Goal: Contribute content

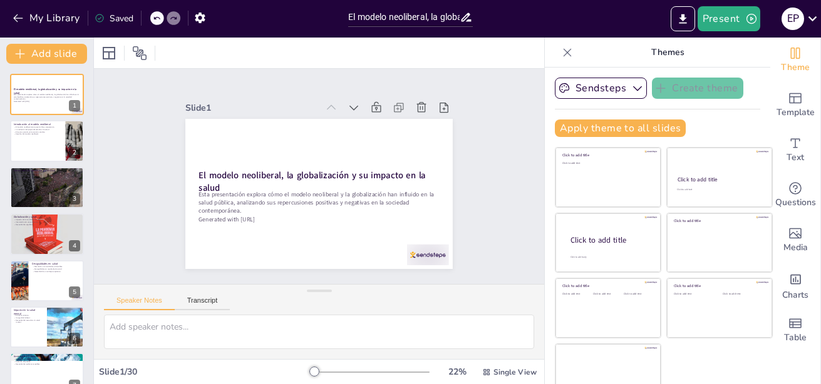
checkbox input "true"
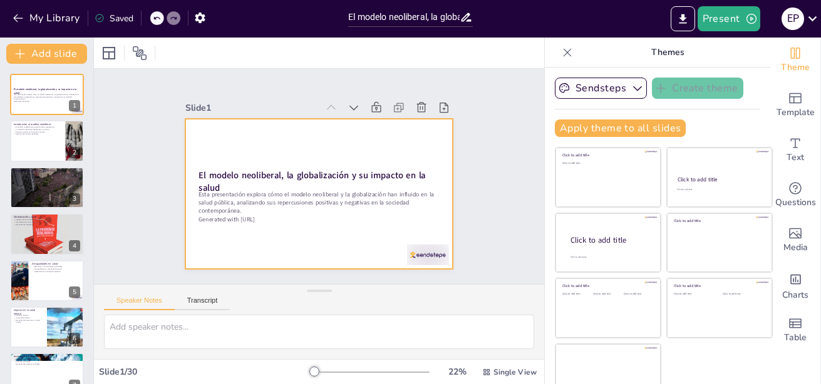
checkbox input "true"
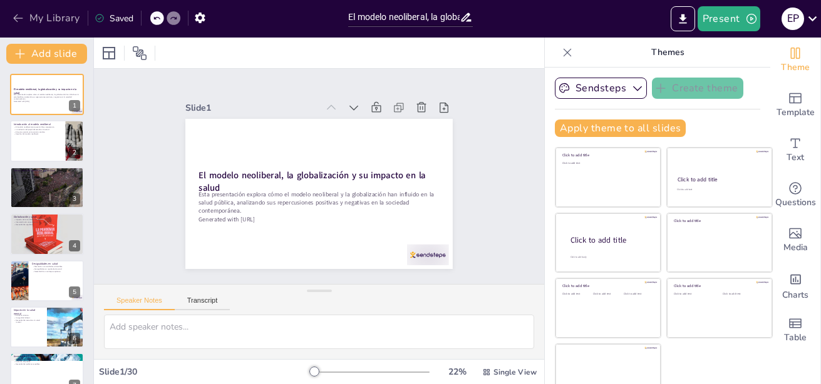
click at [19, 16] on icon "button" at bounding box center [18, 18] width 13 height 13
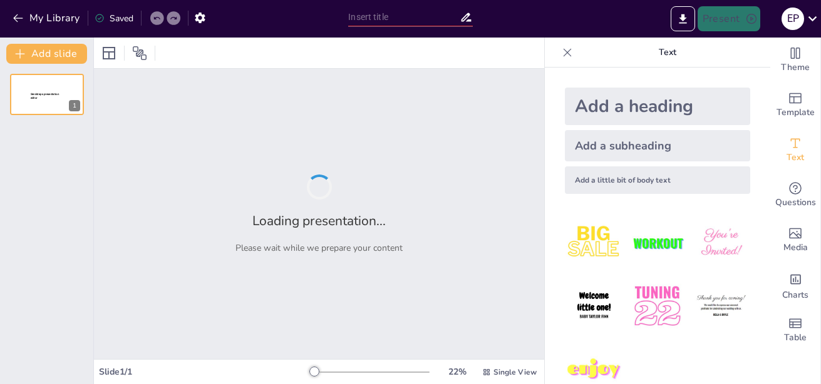
type input "Evolución de la Política de Salud en [GEOGRAPHIC_DATA]: Desde los Años 80 hasta…"
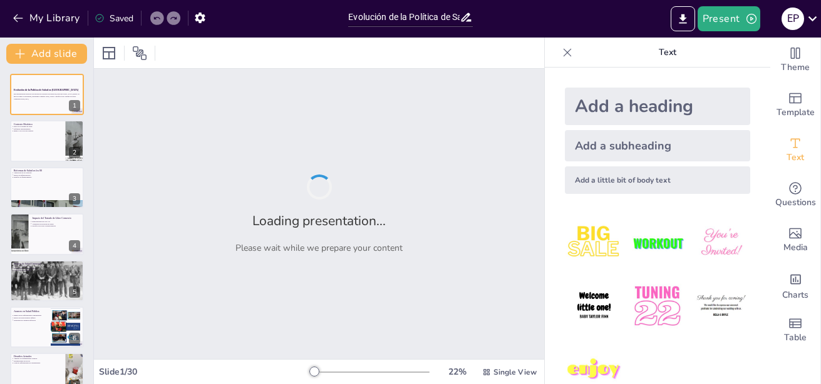
checkbox input "true"
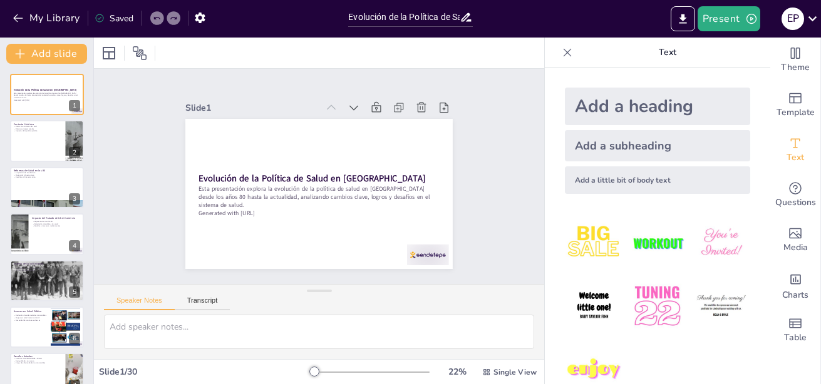
checkbox input "true"
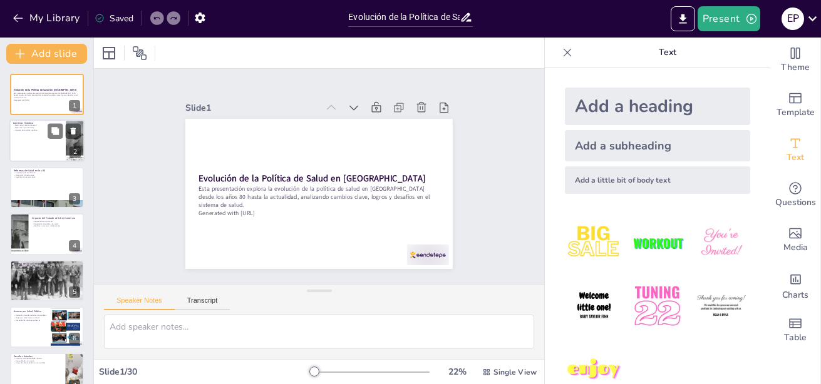
checkbox input "true"
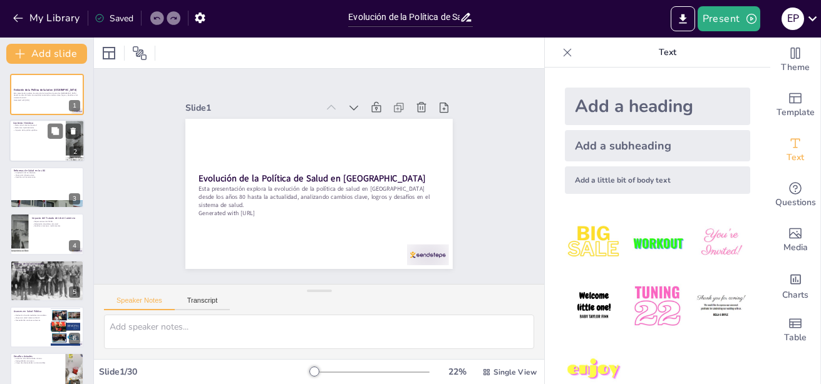
checkbox input "true"
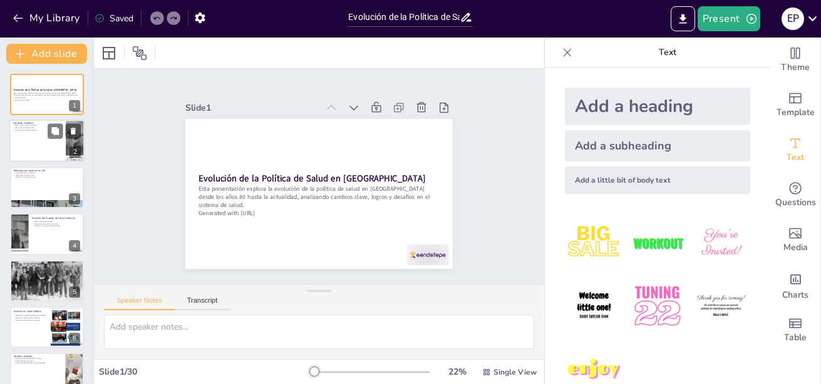
click at [44, 140] on div at bounding box center [46, 141] width 75 height 43
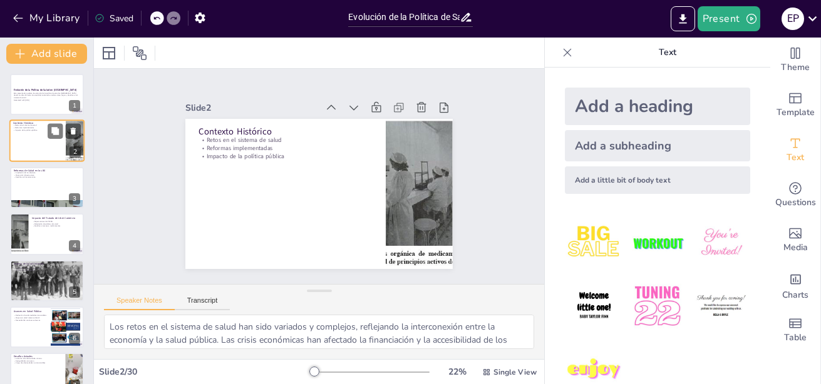
type textarea "Los retos en el sistema de salud han sido variados y complejos, reflejando la i…"
checkbox input "true"
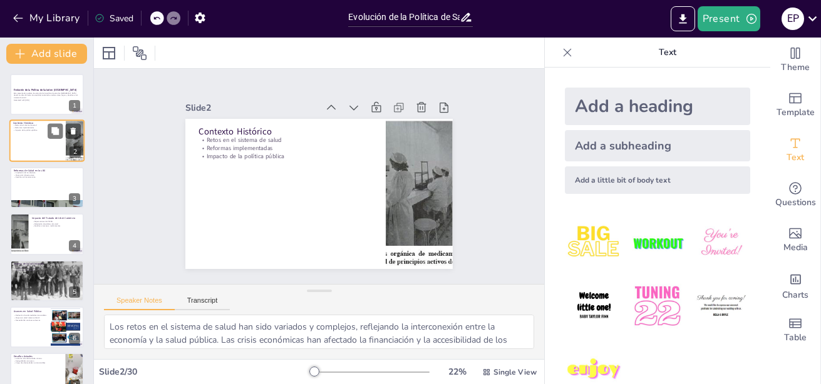
checkbox input "true"
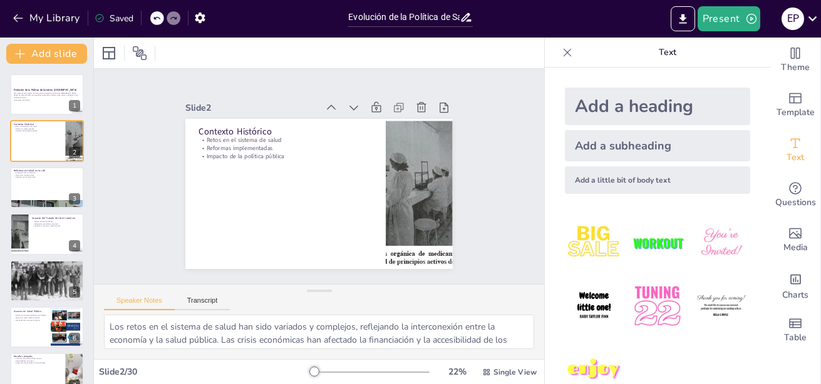
checkbox input "true"
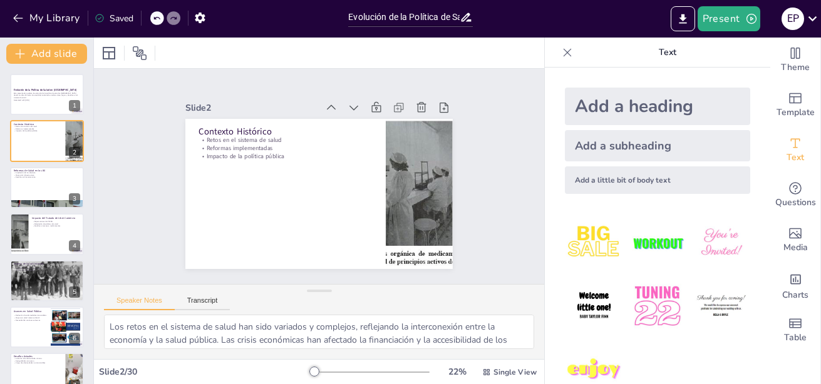
checkbox input "true"
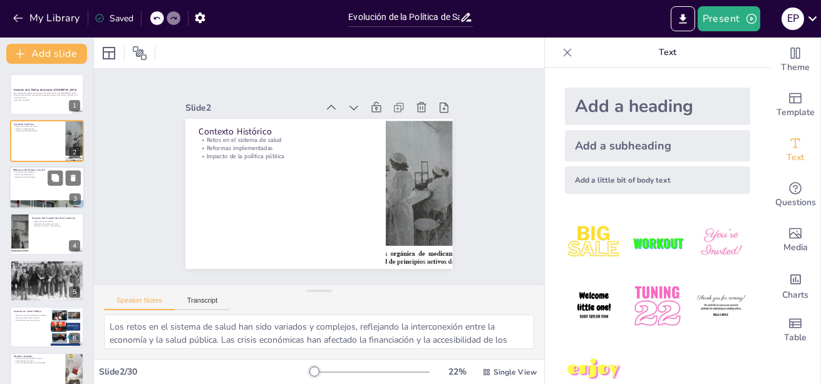
checkbox input "true"
click at [54, 193] on div at bounding box center [46, 187] width 75 height 43
type textarea "La ampliación de la cobertura de salud fue uno de los objetivos principales de …"
checkbox input "true"
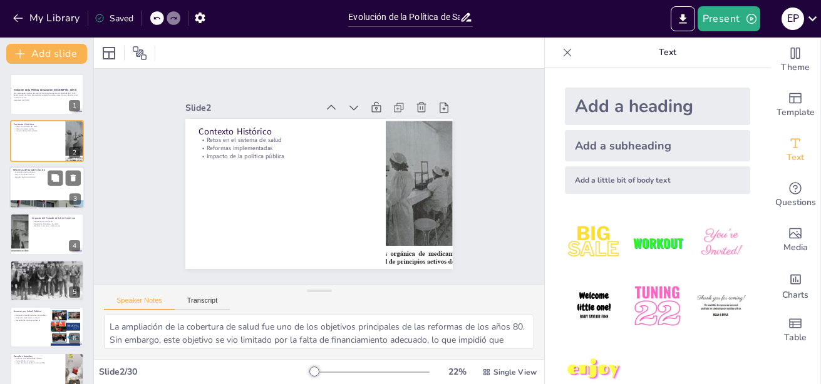
checkbox input "true"
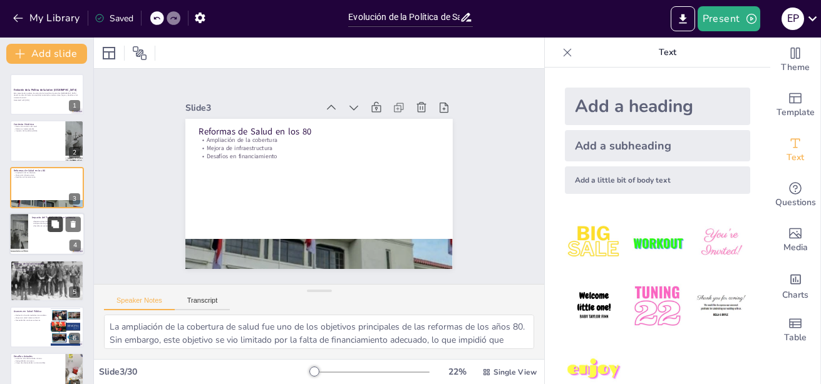
checkbox input "true"
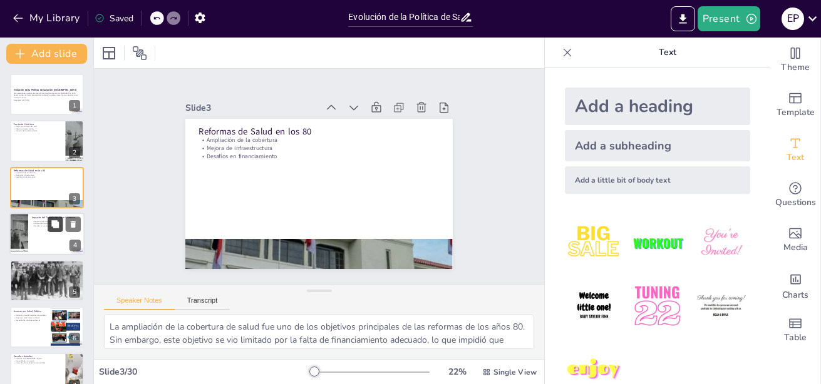
checkbox input "true"
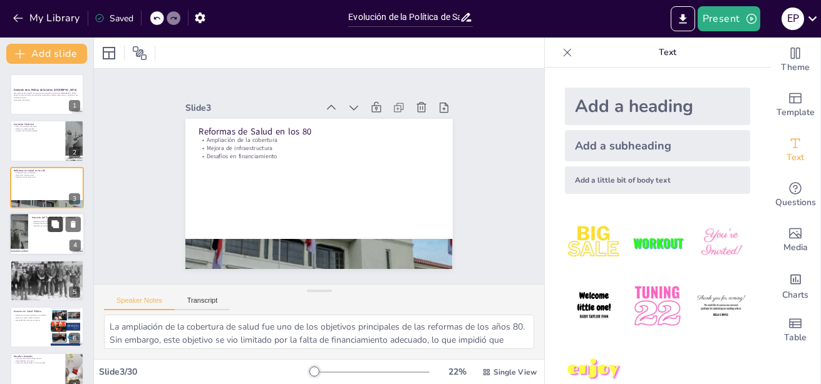
checkbox input "true"
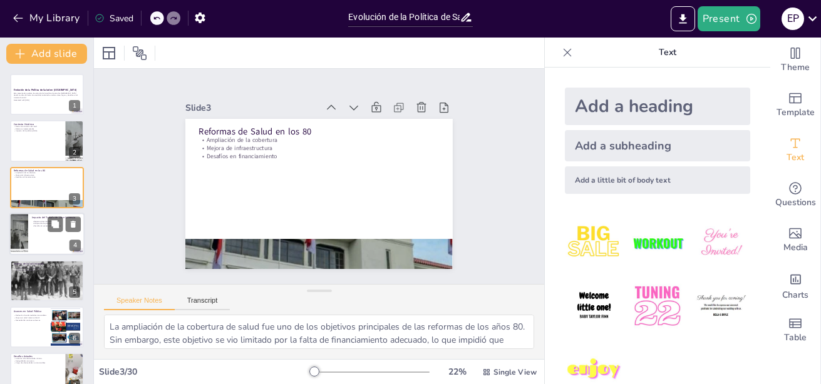
checkbox input "true"
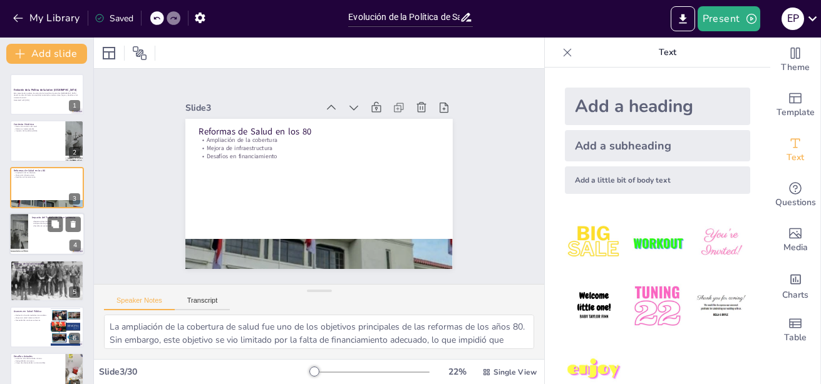
checkbox input "true"
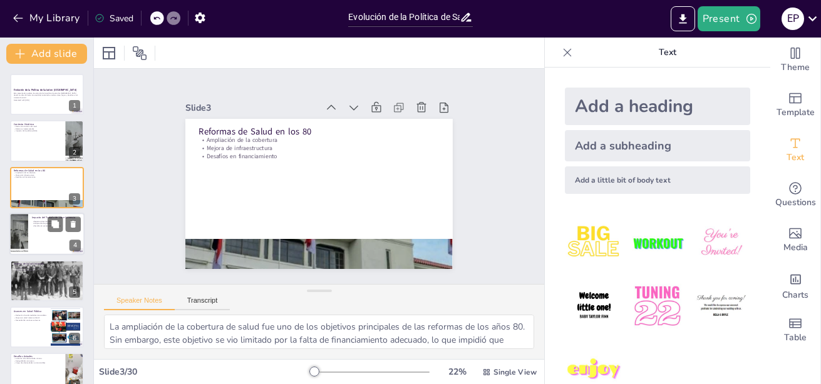
click at [49, 236] on div at bounding box center [46, 234] width 75 height 43
type textarea "Las repercusiones del TLCAN fueron significativas para el sistema de salud en M…"
checkbox input "true"
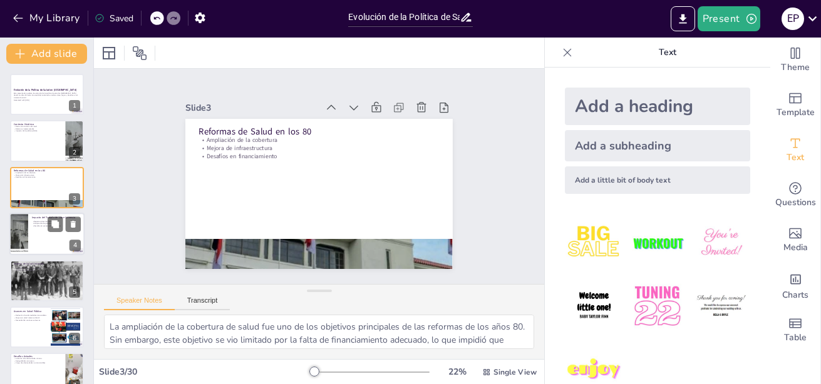
checkbox input "true"
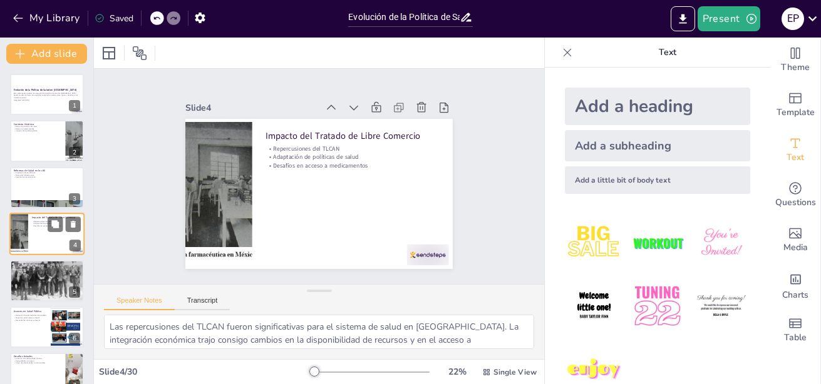
scroll to position [10, 0]
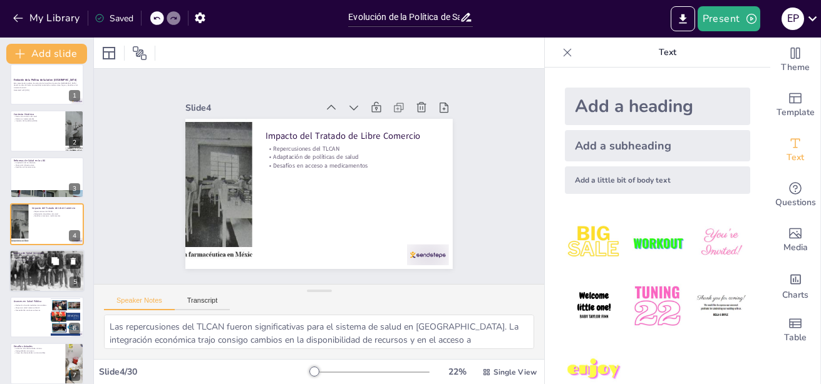
checkbox input "true"
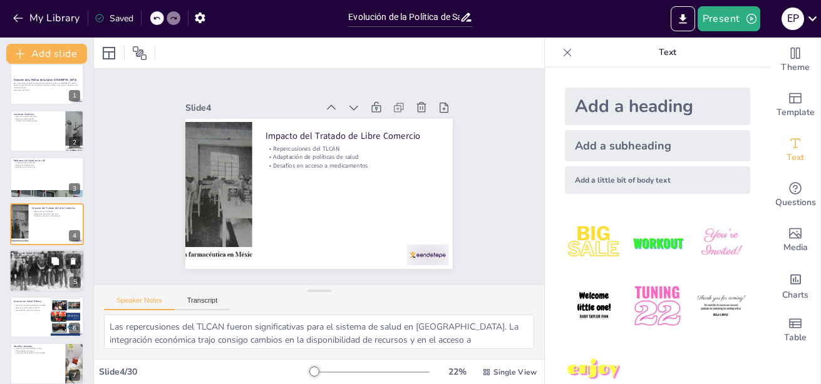
checkbox input "true"
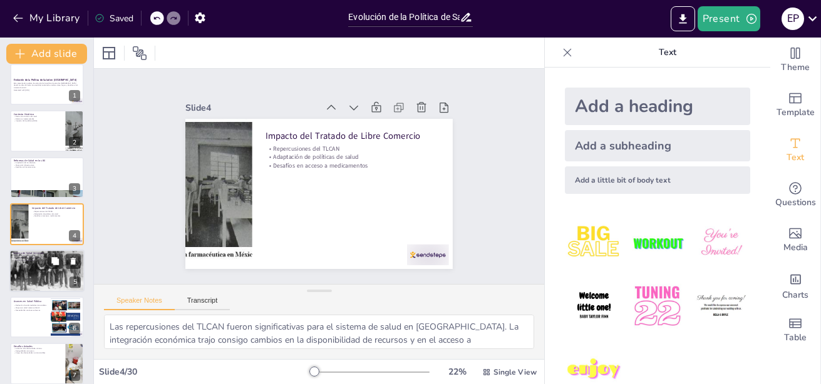
checkbox input "true"
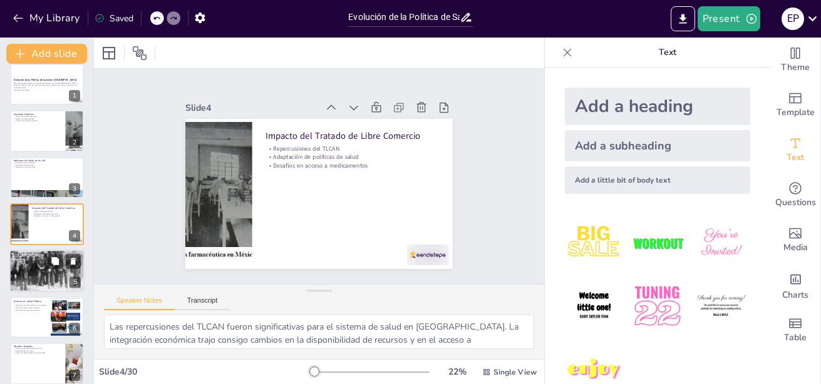
checkbox input "true"
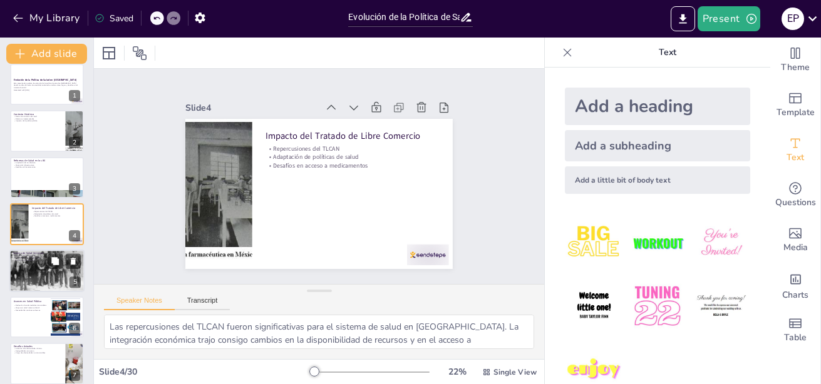
click at [39, 269] on div at bounding box center [46, 270] width 75 height 47
type textarea "El acceso a servicios de salud fue el principal objetivo de la estrategia de sa…"
checkbox input "true"
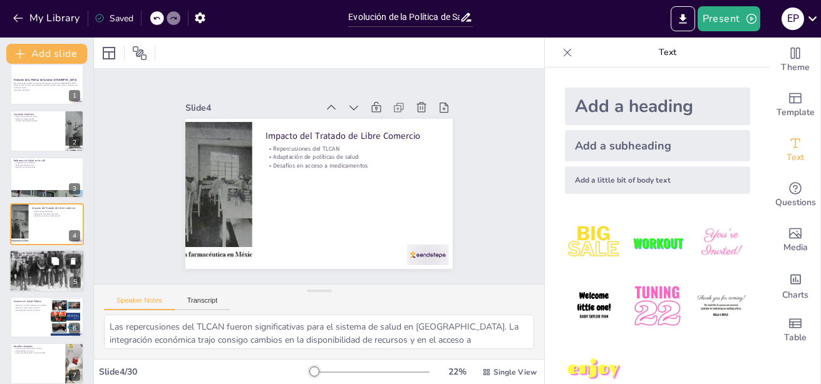
checkbox input "true"
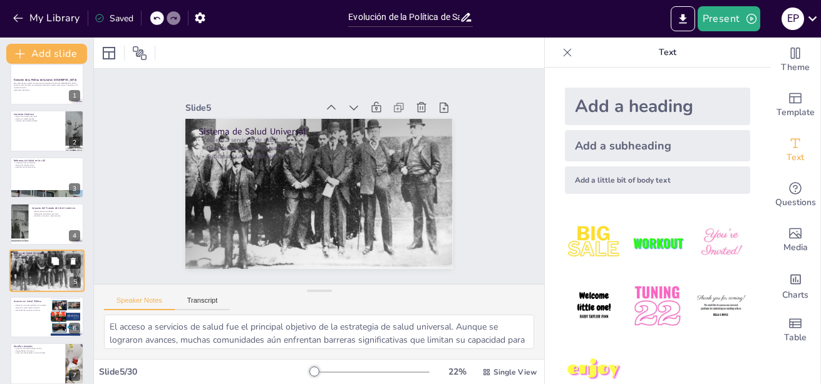
scroll to position [57, 0]
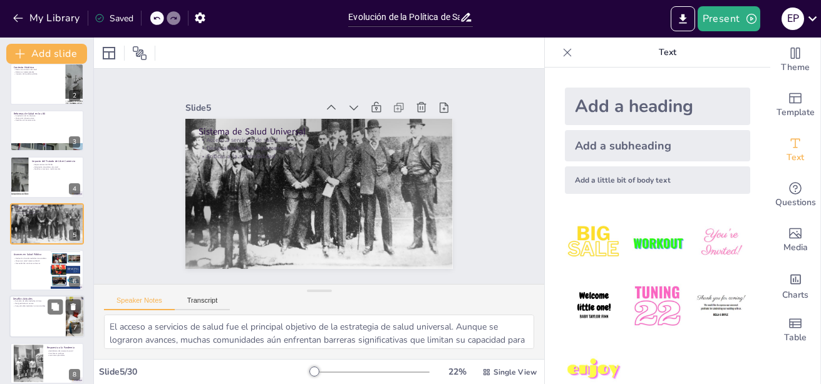
checkbox input "true"
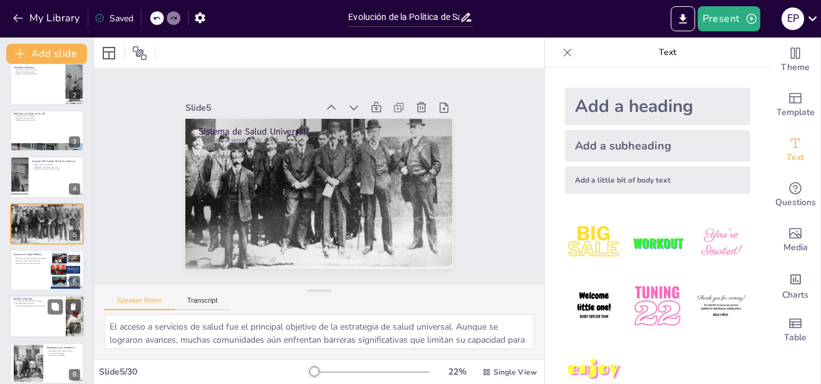
checkbox input "true"
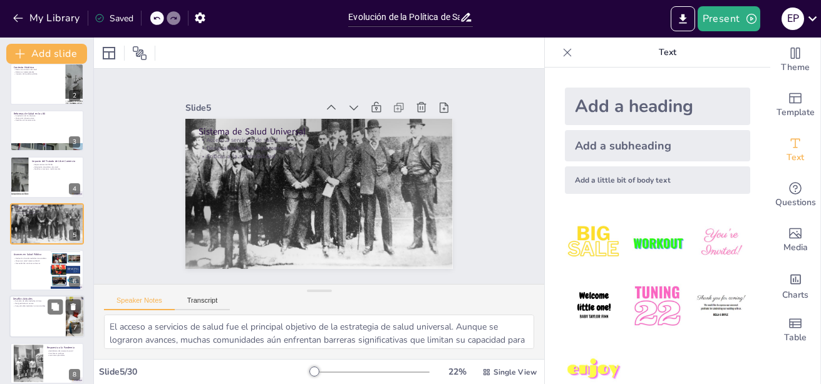
checkbox input "true"
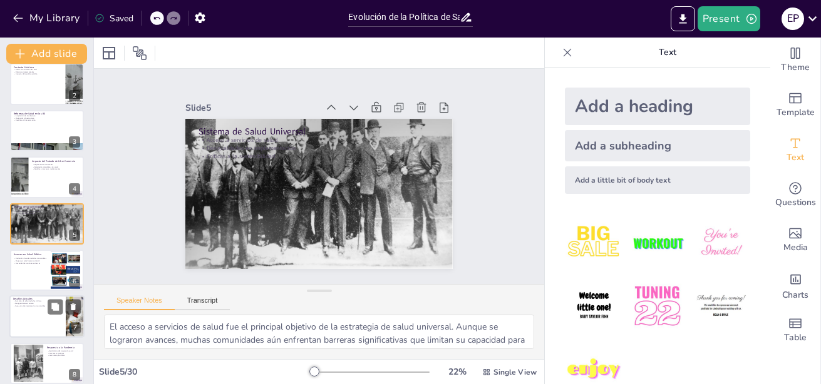
checkbox input "true"
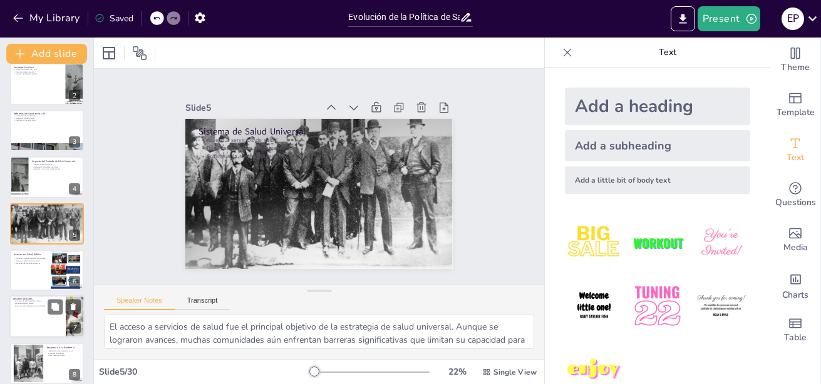
checkbox input "true"
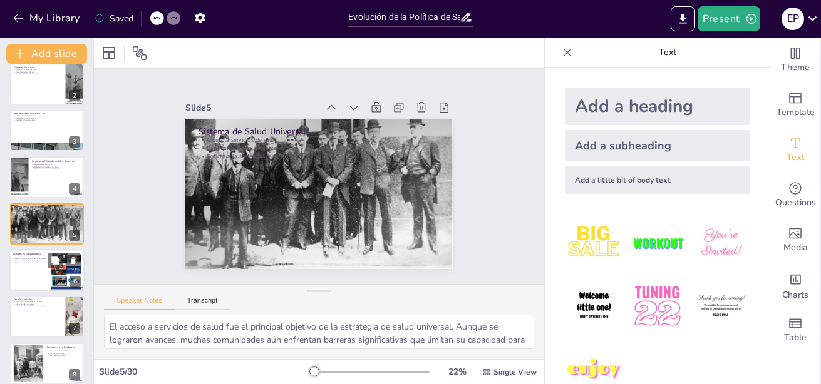
checkbox input "true"
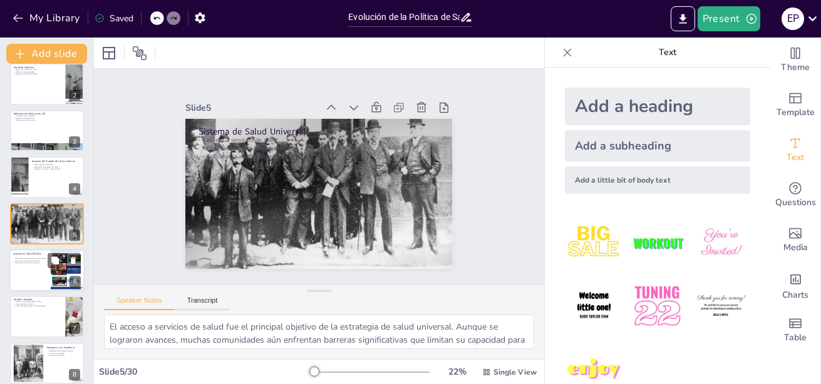
checkbox input "true"
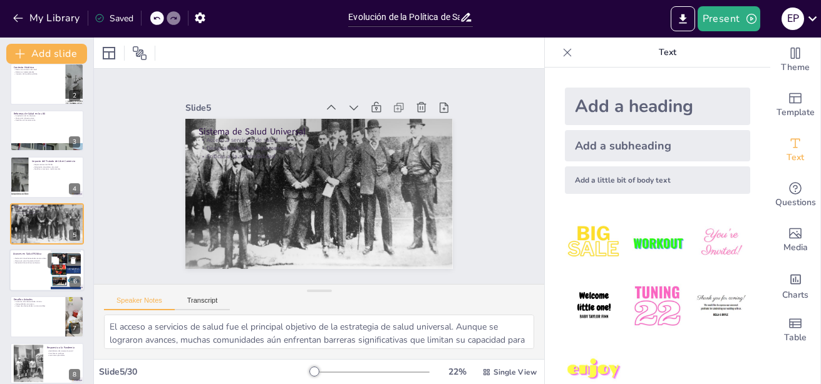
checkbox input "true"
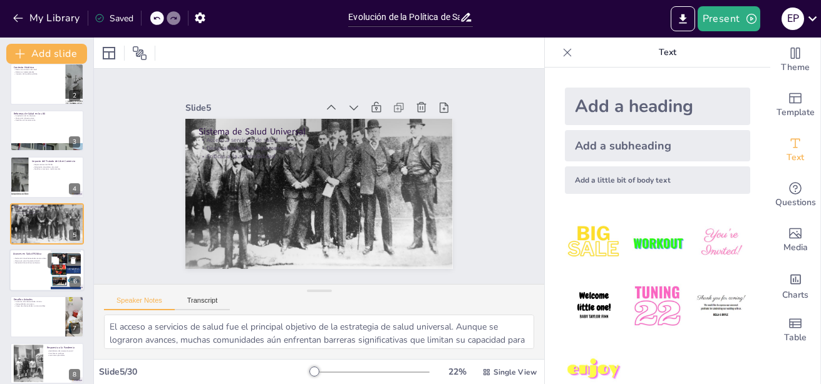
click at [29, 268] on div at bounding box center [46, 270] width 75 height 43
type textarea "La reducción de enfermedades transmisibles es uno de los logros más destacados …"
checkbox input "true"
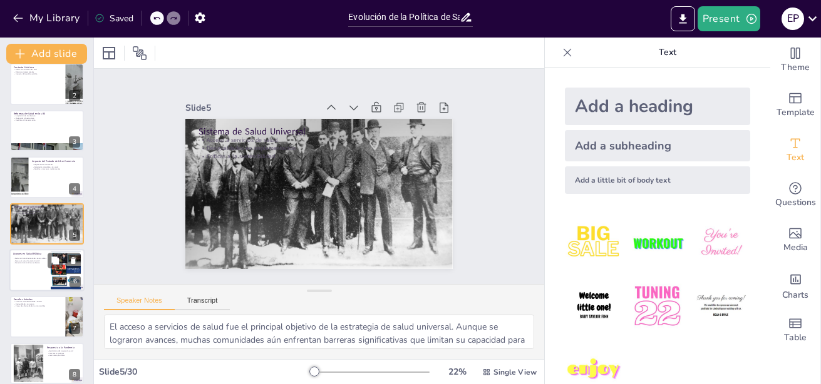
checkbox input "true"
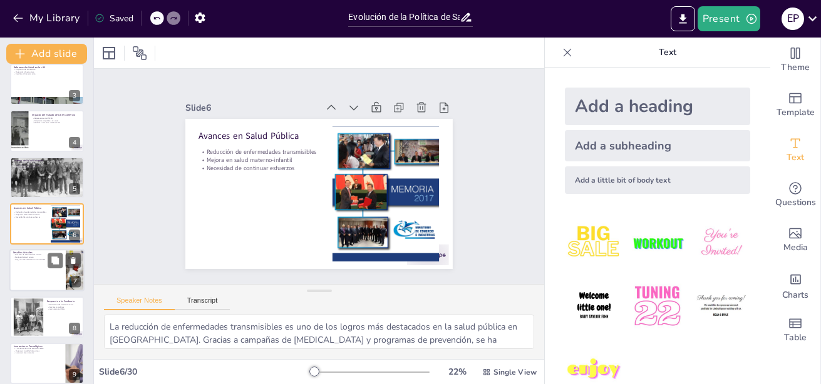
click at [28, 275] on div at bounding box center [46, 271] width 75 height 43
type textarea "El aumento de enfermedades crónicas es uno de los mayores desafíos que enfrenta…"
checkbox input "true"
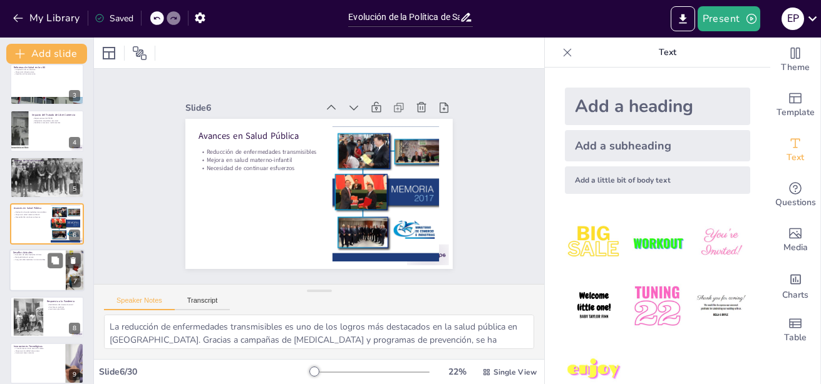
checkbox input "true"
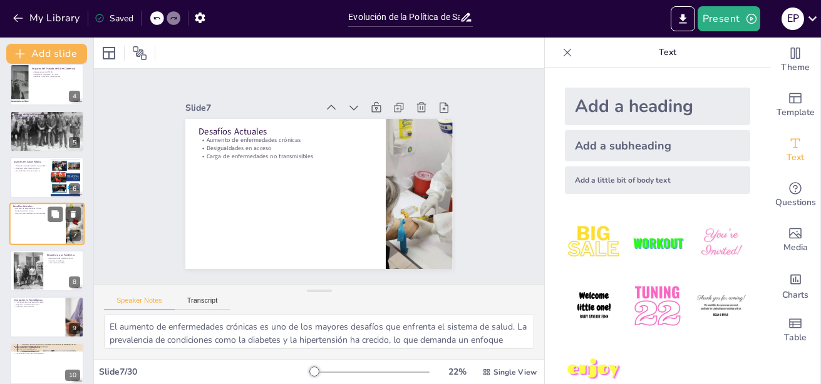
click at [28, 275] on div at bounding box center [29, 271] width 50 height 38
type textarea "Las debilidades del sistema de salud se hicieron evidentes durante la pandemia.…"
checkbox input "true"
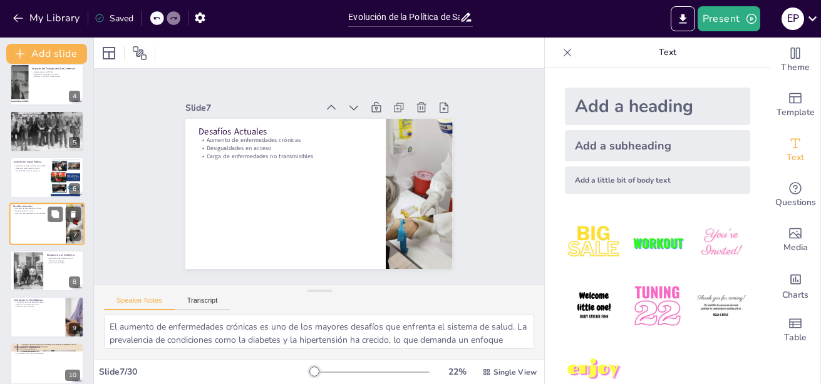
checkbox input "true"
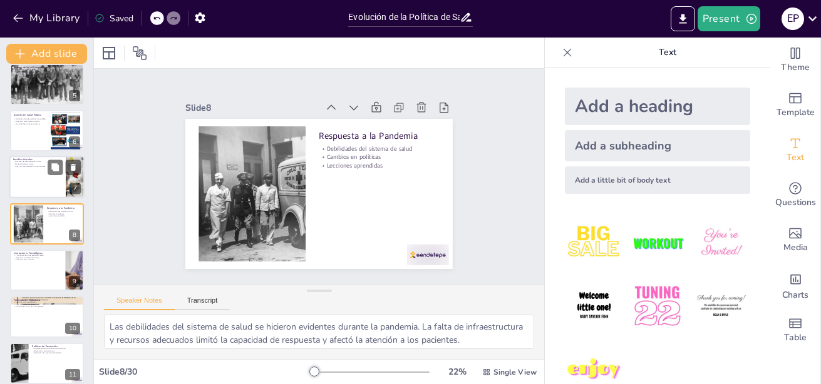
checkbox input "true"
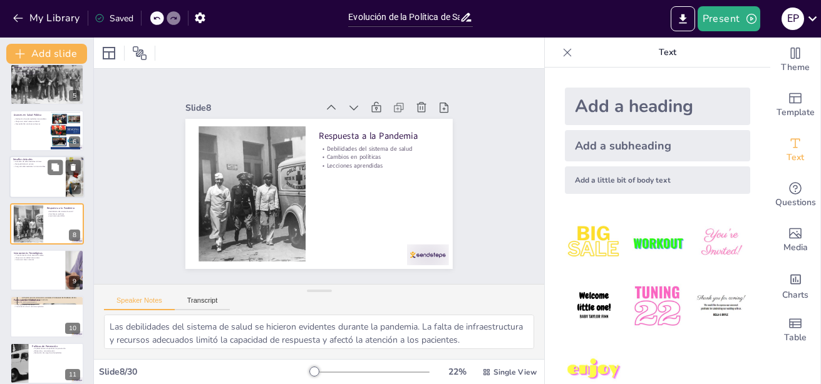
checkbox input "true"
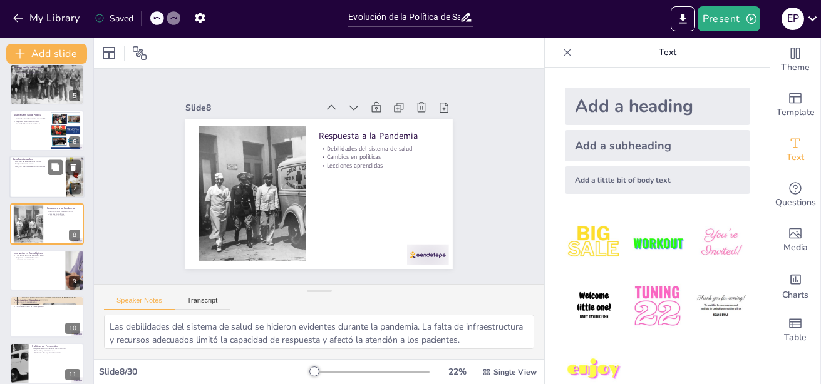
checkbox input "true"
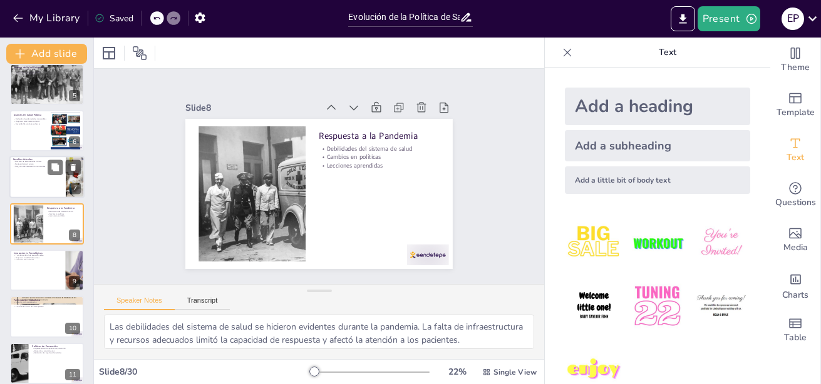
checkbox input "true"
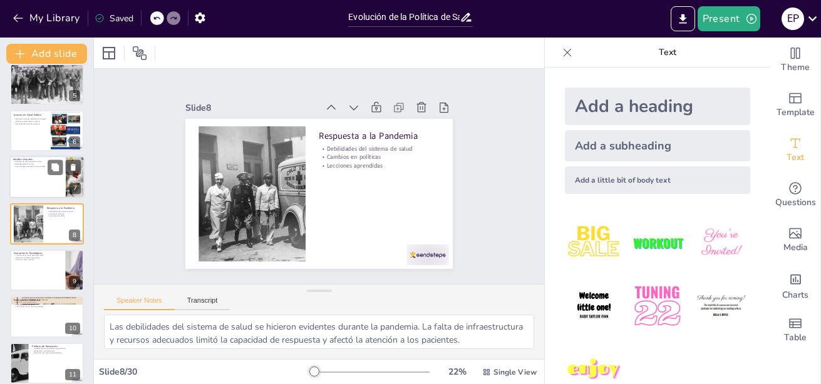
checkbox input "true"
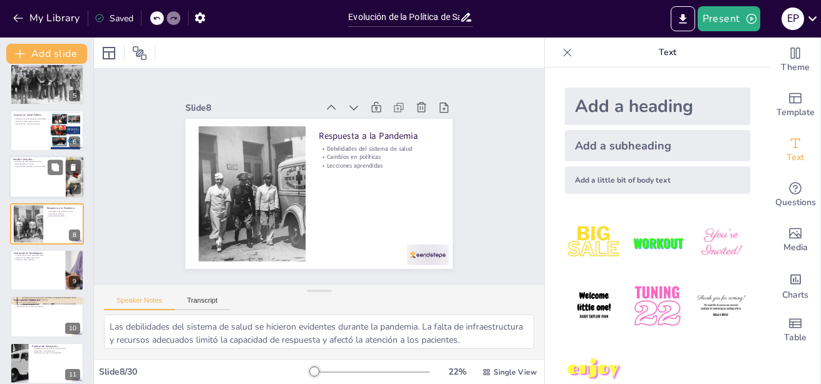
checkbox input "true"
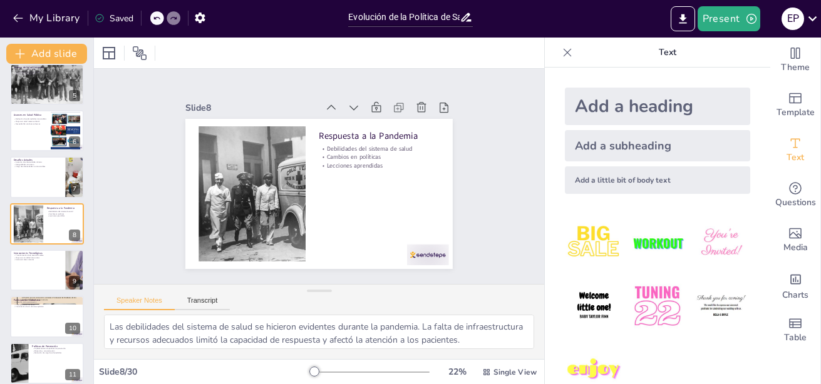
checkbox input "true"
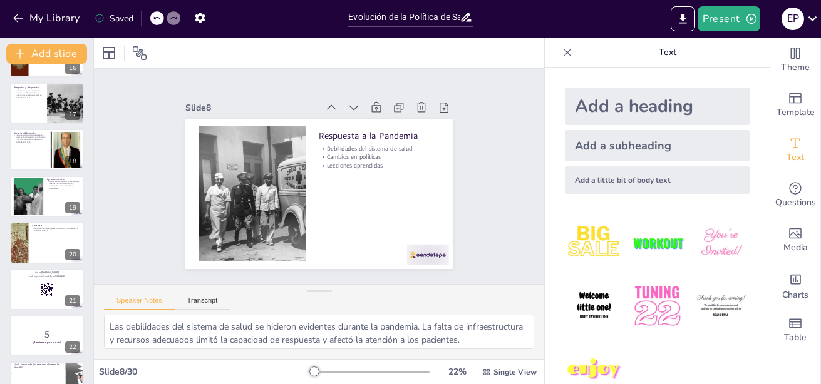
scroll to position [742, 0]
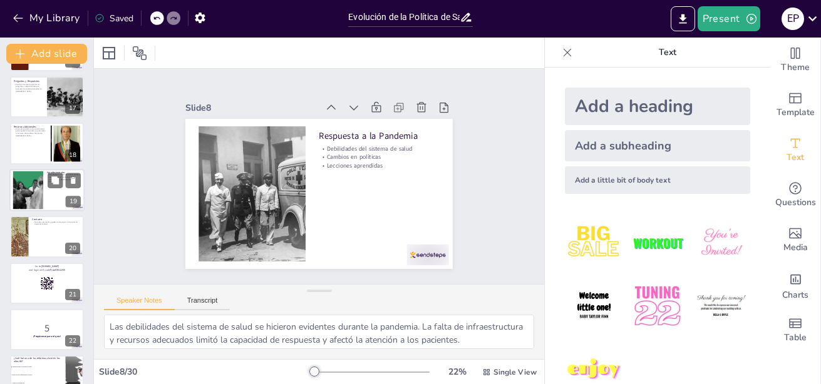
checkbox input "true"
click at [25, 132] on p "Se proporcionarán recursos adicionales para aquellos interesados en profundizar…" at bounding box center [30, 131] width 34 height 9
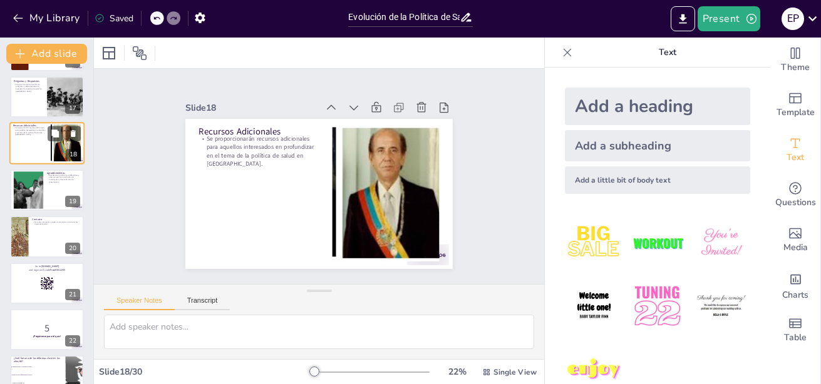
scroll to position [662, 0]
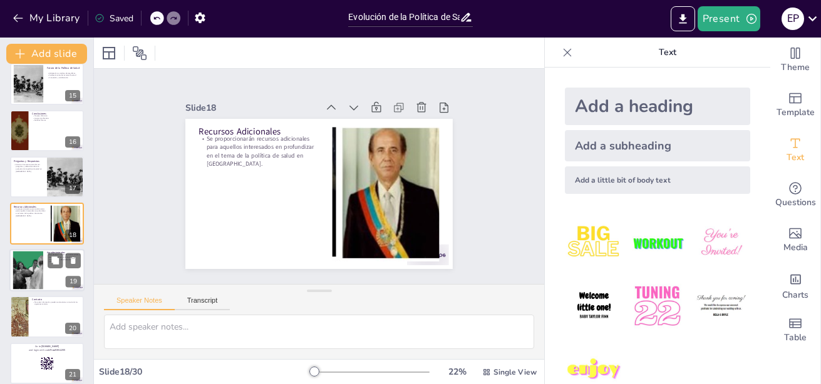
click at [33, 265] on div at bounding box center [28, 270] width 69 height 38
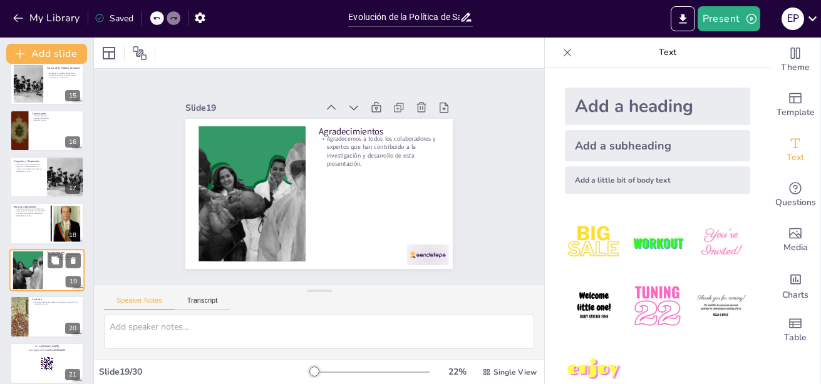
scroll to position [709, 0]
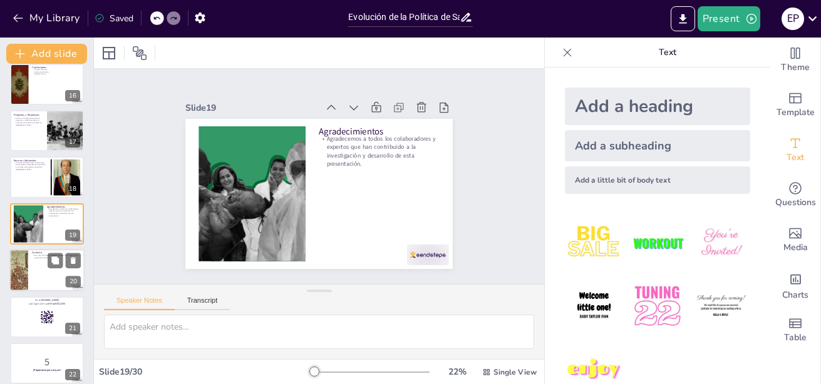
click at [26, 270] on div at bounding box center [18, 270] width 64 height 43
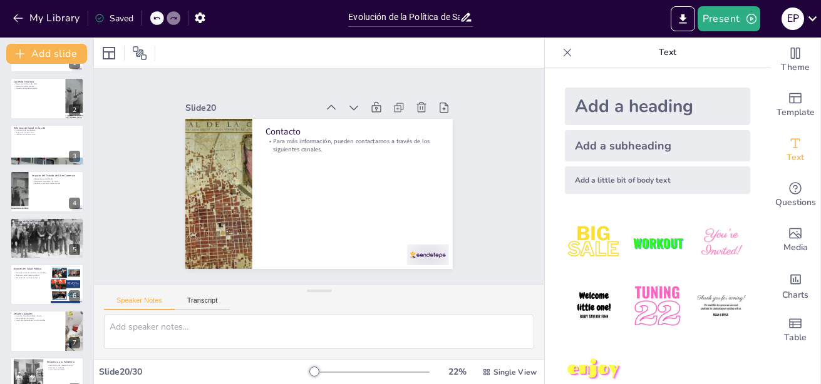
scroll to position [0, 0]
